Goal: Navigation & Orientation: Find specific page/section

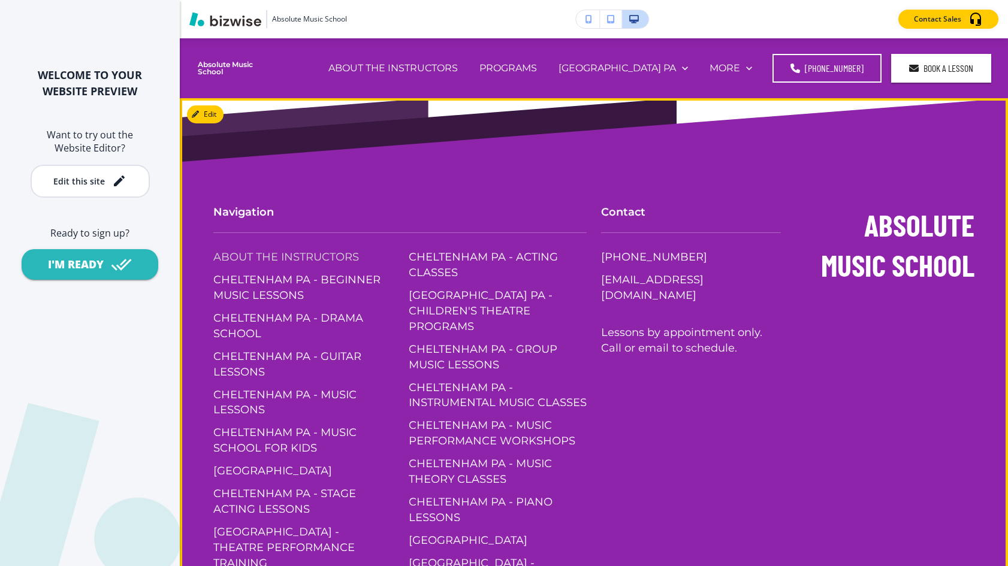
click at [238, 259] on p "ABOUT THE INSTRUCTORS" at bounding box center [286, 258] width 146 height 16
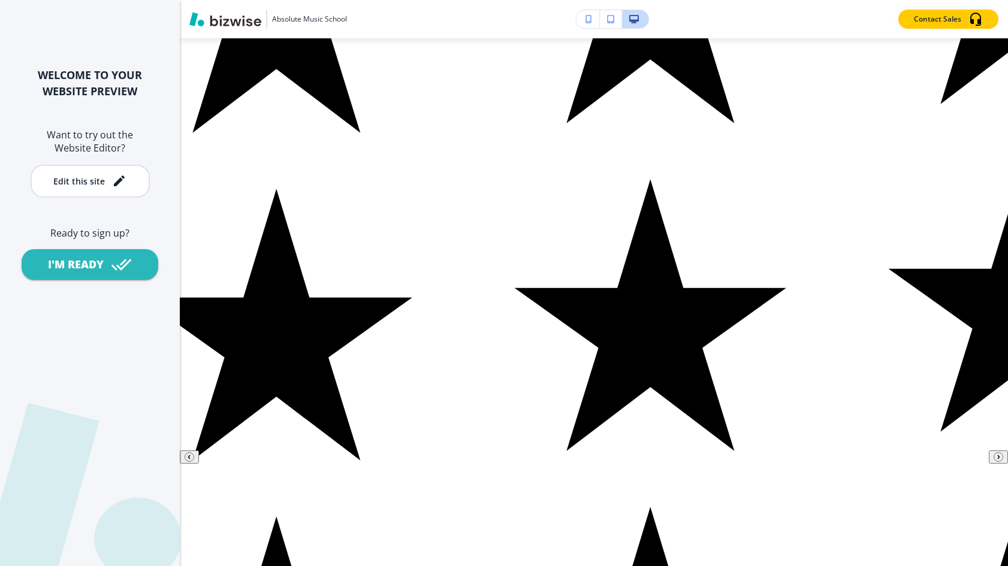
scroll to position [4499, 0]
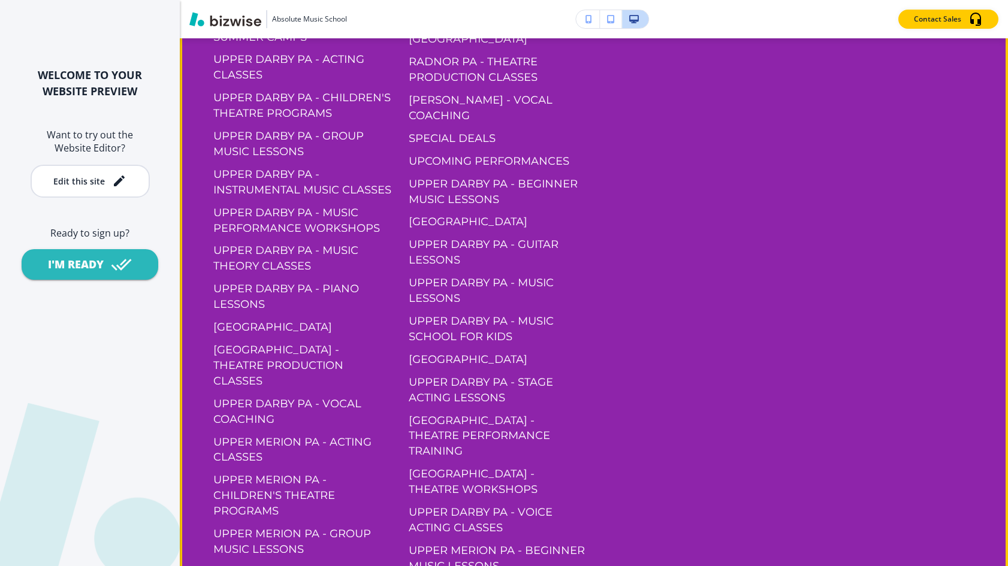
scroll to position [4649, 0]
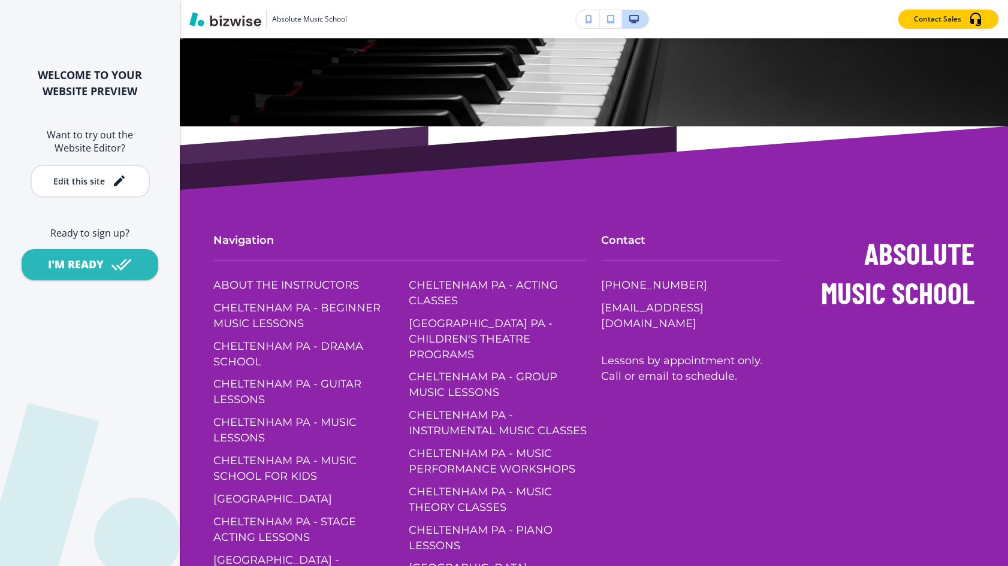
scroll to position [950, 0]
